Goal: Task Accomplishment & Management: Use online tool/utility

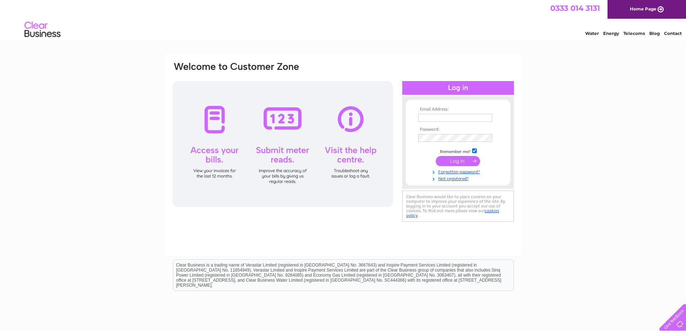
type input "lancashirelightservices@gmail.com"
click at [464, 162] on input "submit" at bounding box center [458, 161] width 44 height 10
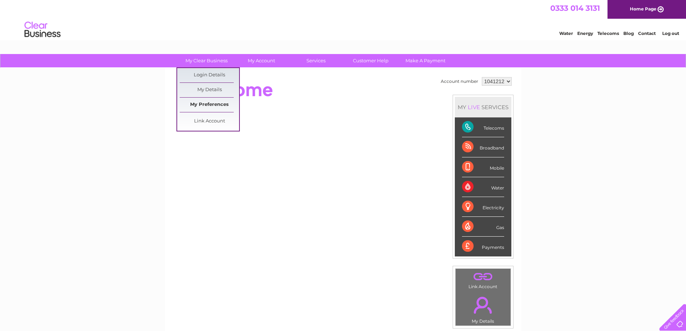
click at [217, 105] on link "My Preferences" at bounding box center [209, 105] width 59 height 14
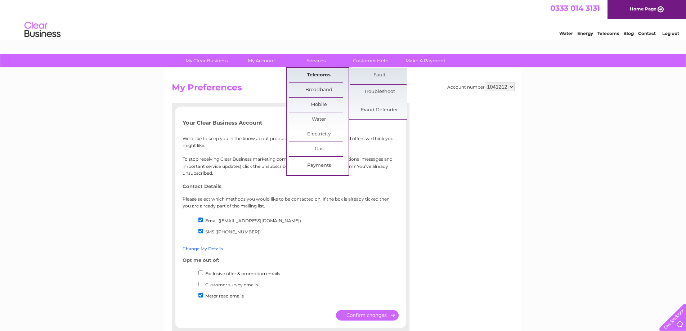
click at [317, 76] on link "Telecoms" at bounding box center [318, 75] width 59 height 14
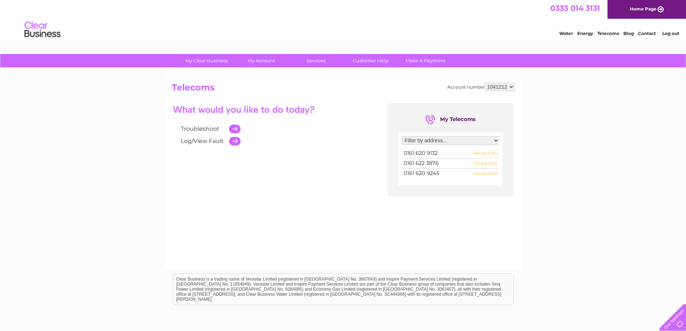
click at [422, 141] on select "Filter by address... Unit 2, Gould Street, Oldham, OL1 3LL" at bounding box center [450, 140] width 97 height 9
select select "2335263"
click at [402, 136] on select "Filter by address... Unit 2, Gould Street, Oldham, OL1 3LL" at bounding box center [450, 140] width 97 height 9
click at [385, 59] on link "Customer Help" at bounding box center [370, 60] width 59 height 13
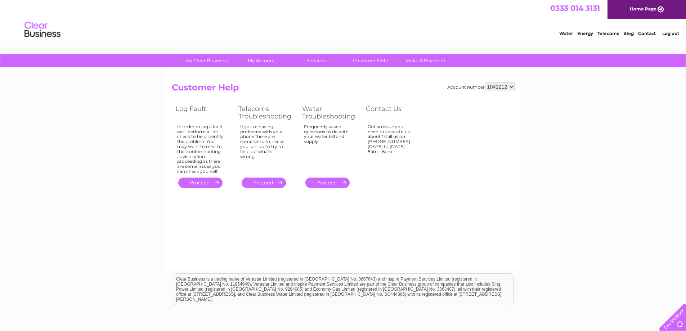
click at [269, 184] on link "." at bounding box center [264, 183] width 44 height 10
